Goal: Information Seeking & Learning: Learn about a topic

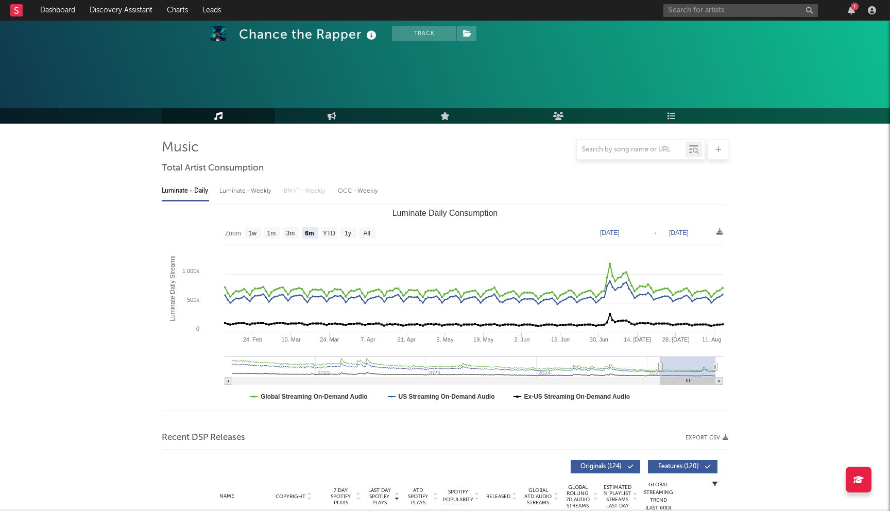
select select "6m"
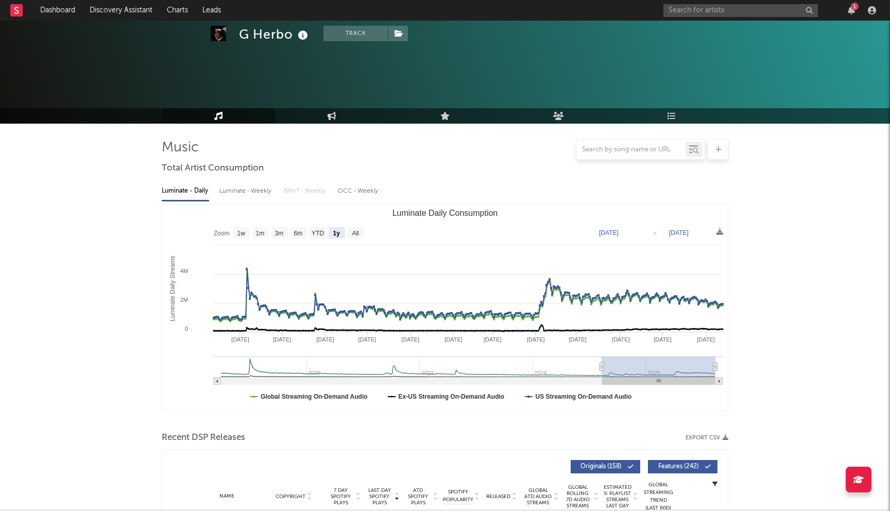
select select "1y"
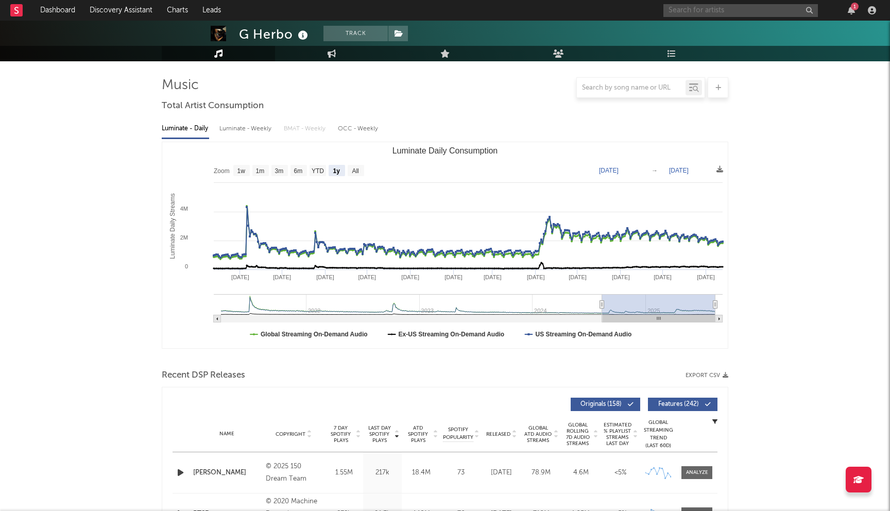
click at [719, 10] on input "text" at bounding box center [741, 10] width 155 height 13
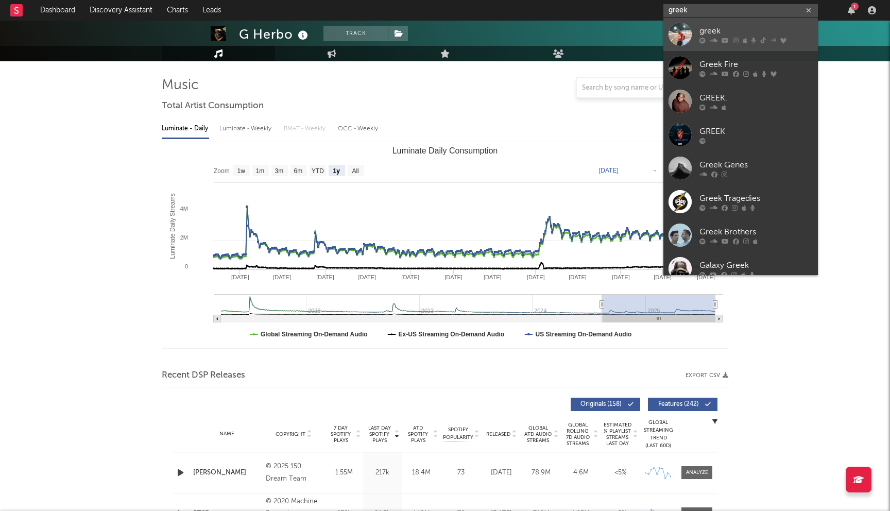
type input "greek"
click at [719, 31] on div "greek" at bounding box center [756, 31] width 113 height 12
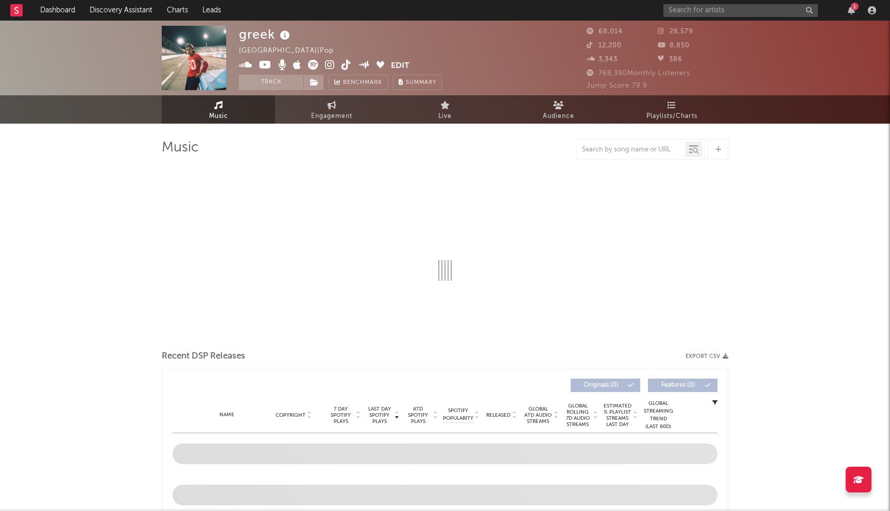
select select "6m"
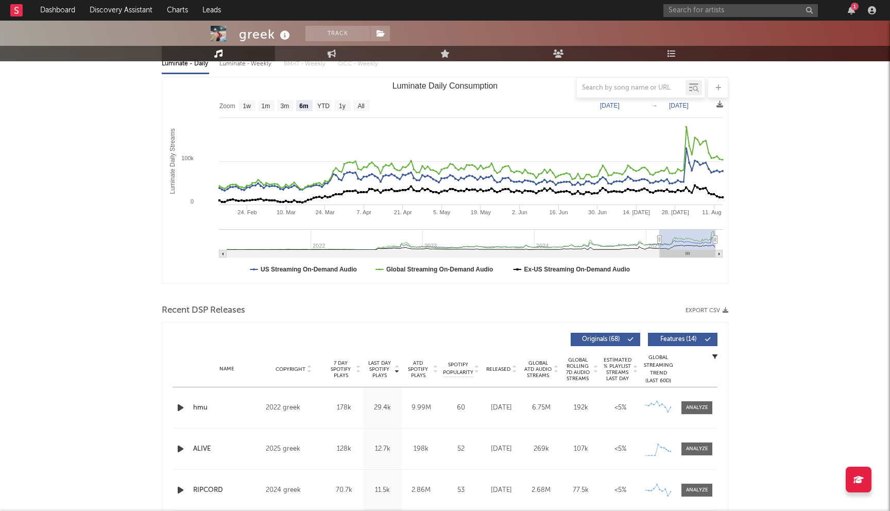
scroll to position [176, 0]
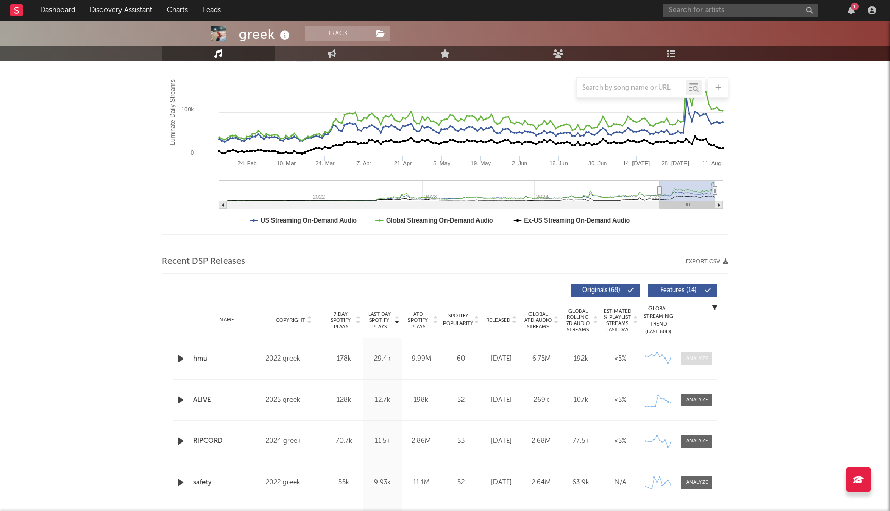
click at [689, 359] on div at bounding box center [697, 359] width 22 height 8
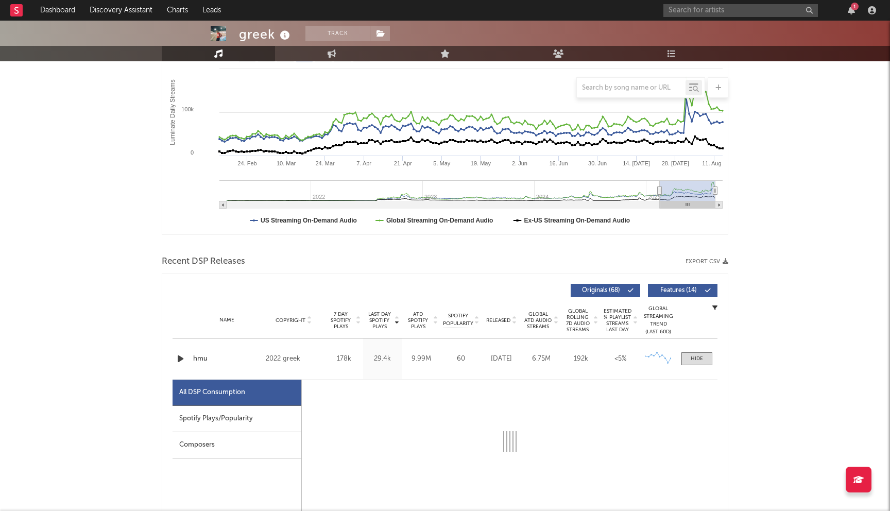
scroll to position [285, 0]
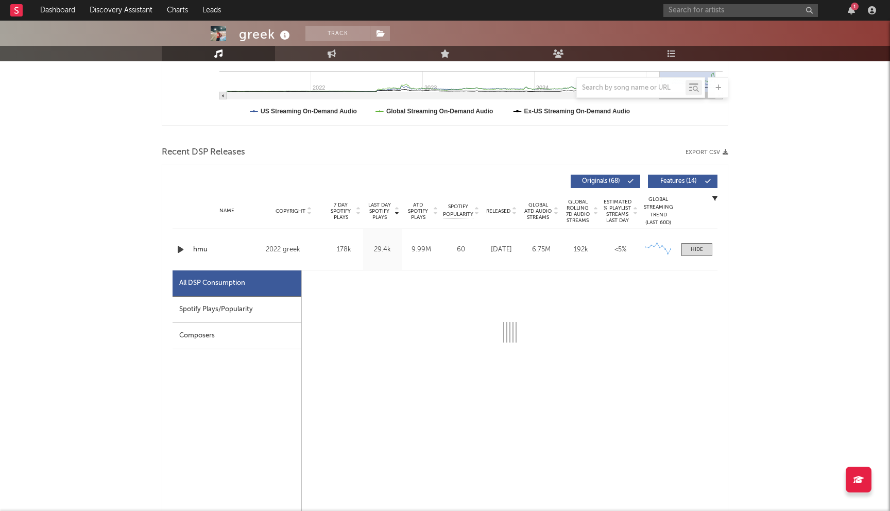
select select "6m"
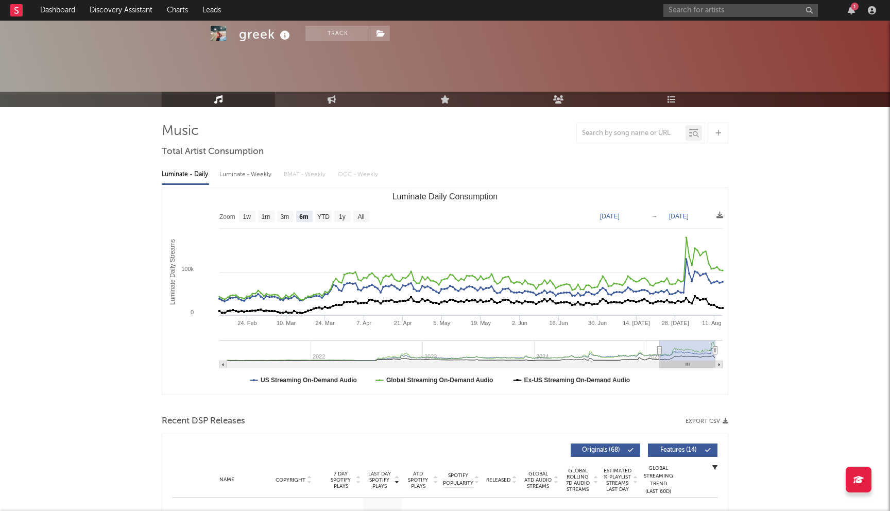
scroll to position [0, 0]
